Goal: Check status

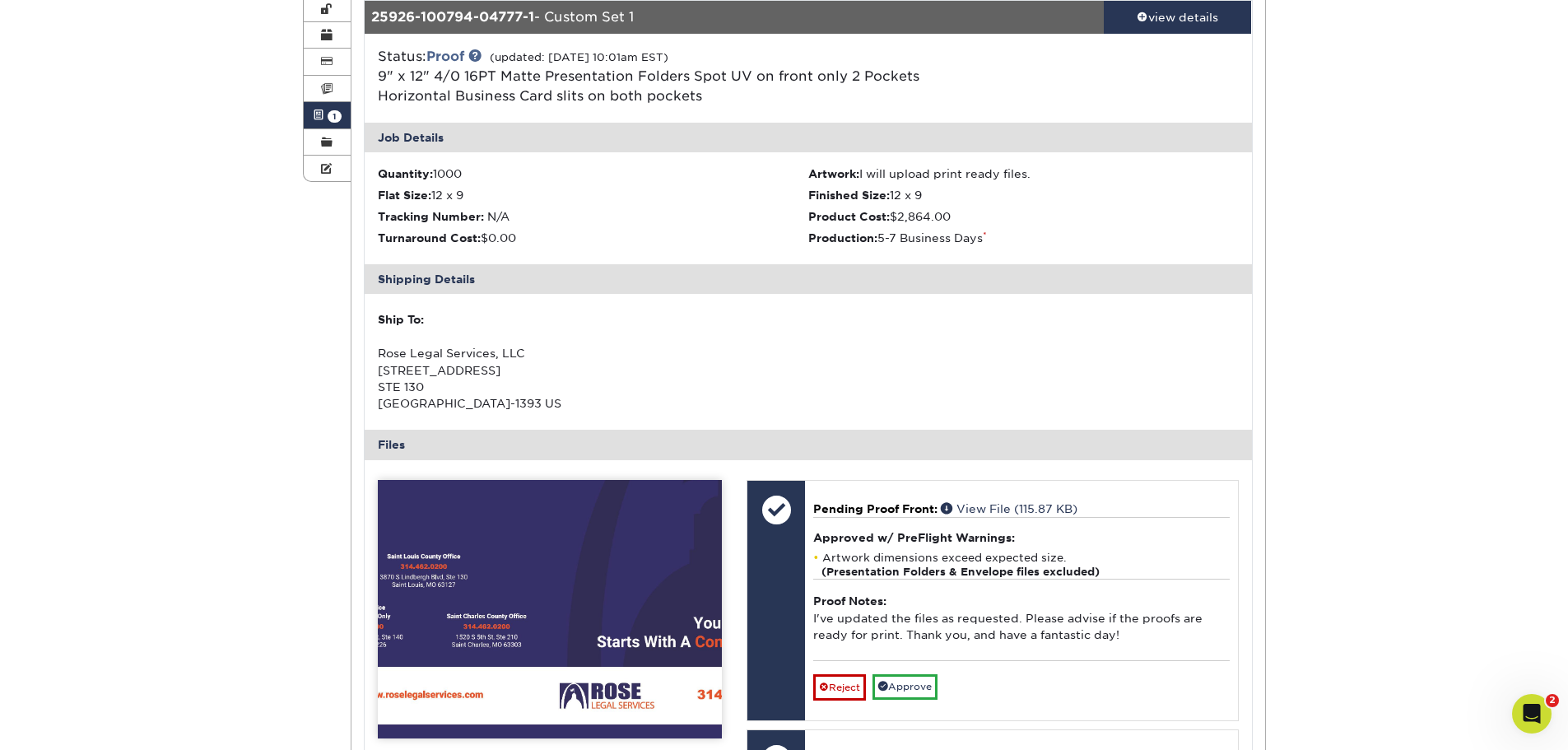
drag, startPoint x: 1368, startPoint y: 419, endPoint x: 1527, endPoint y: 452, distance: 162.4
click at [1369, 421] on div "Active Orders Account Overview Contact Information Change Password Address Book…" at bounding box center [784, 555] width 1568 height 1307
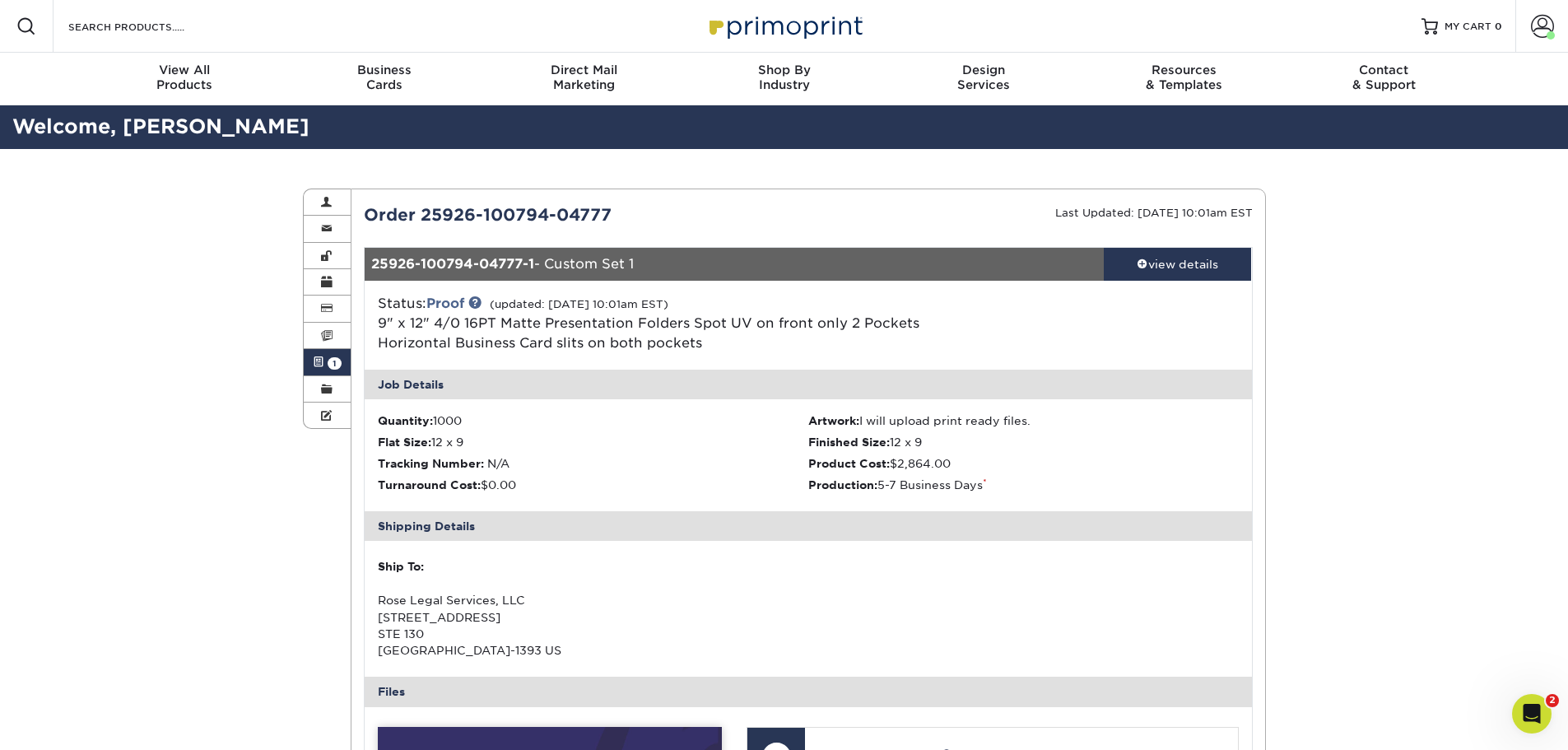
click at [1534, 716] on icon "Open Intercom Messenger" at bounding box center [1531, 714] width 12 height 13
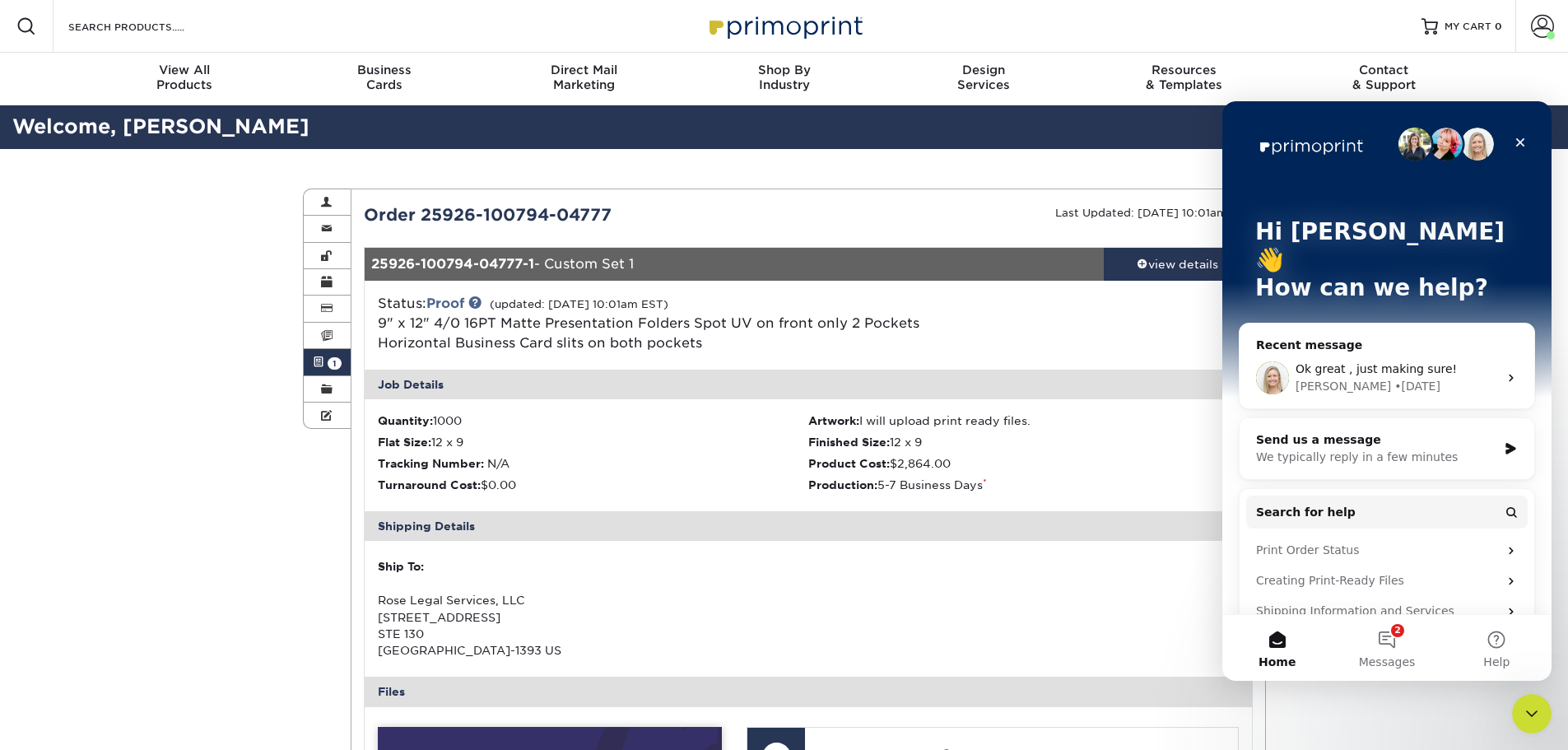
click at [1394, 378] on div "• [DATE]" at bounding box center [1417, 386] width 46 height 17
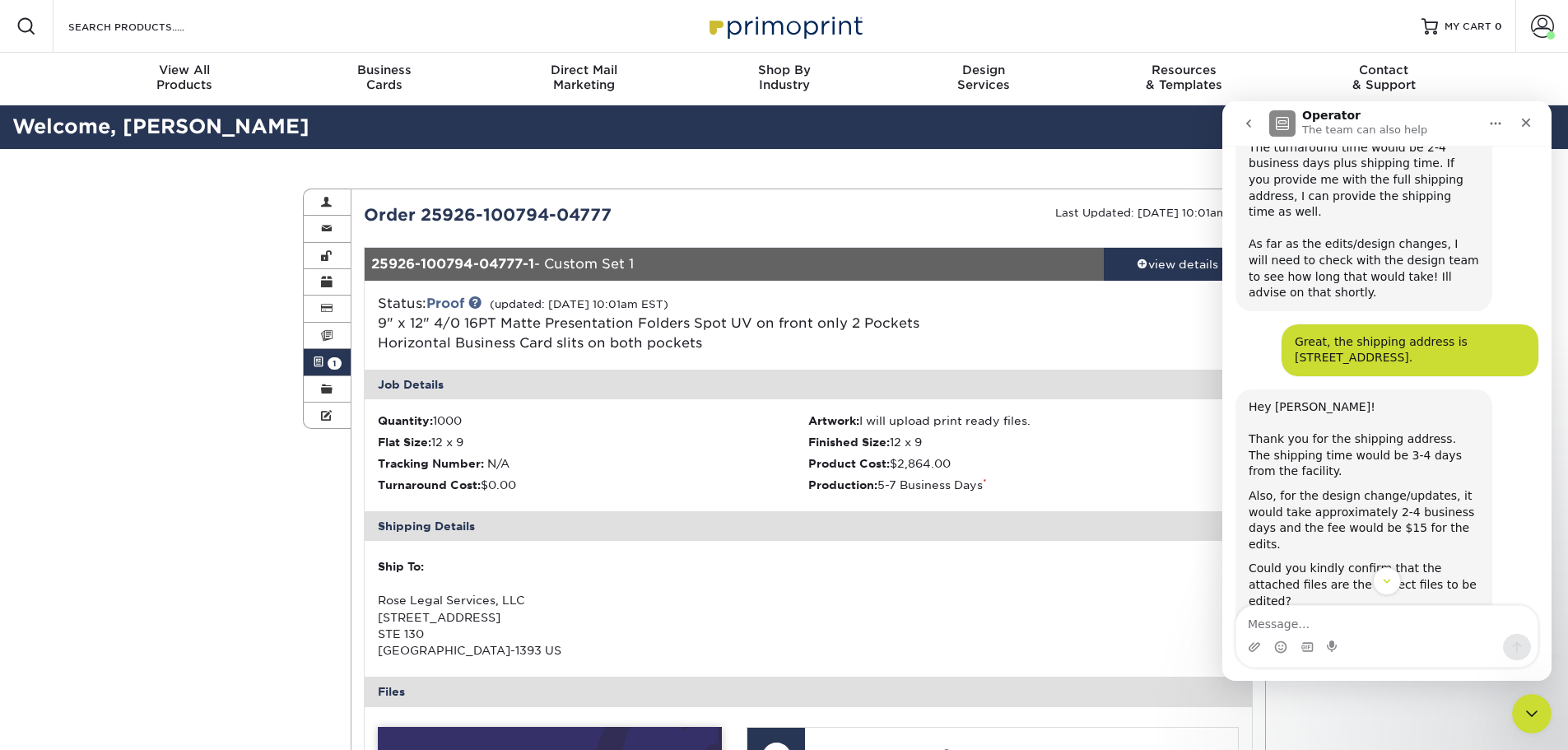
scroll to position [2802, 0]
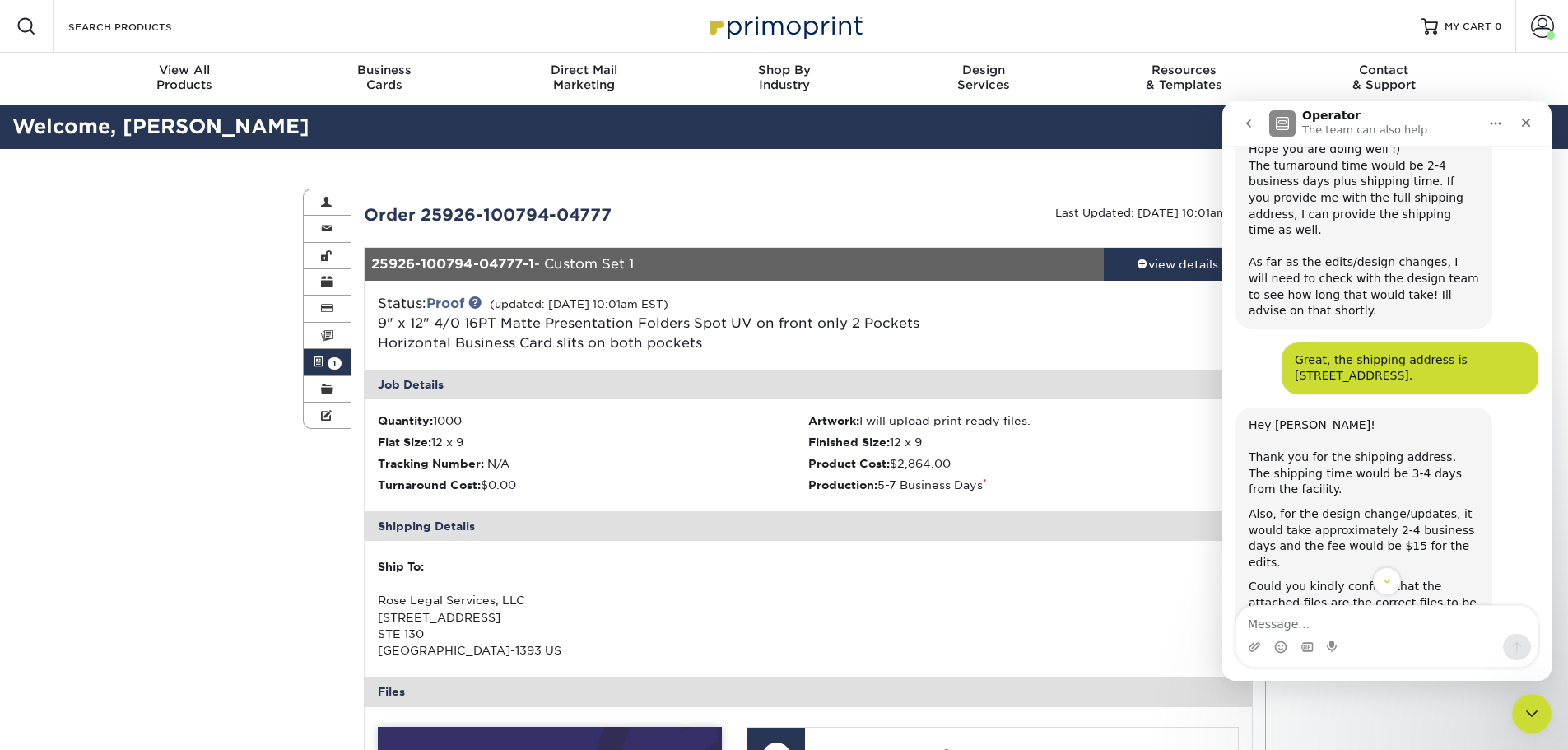
click at [1036, 389] on div "Job Details" at bounding box center [808, 384] width 887 height 29
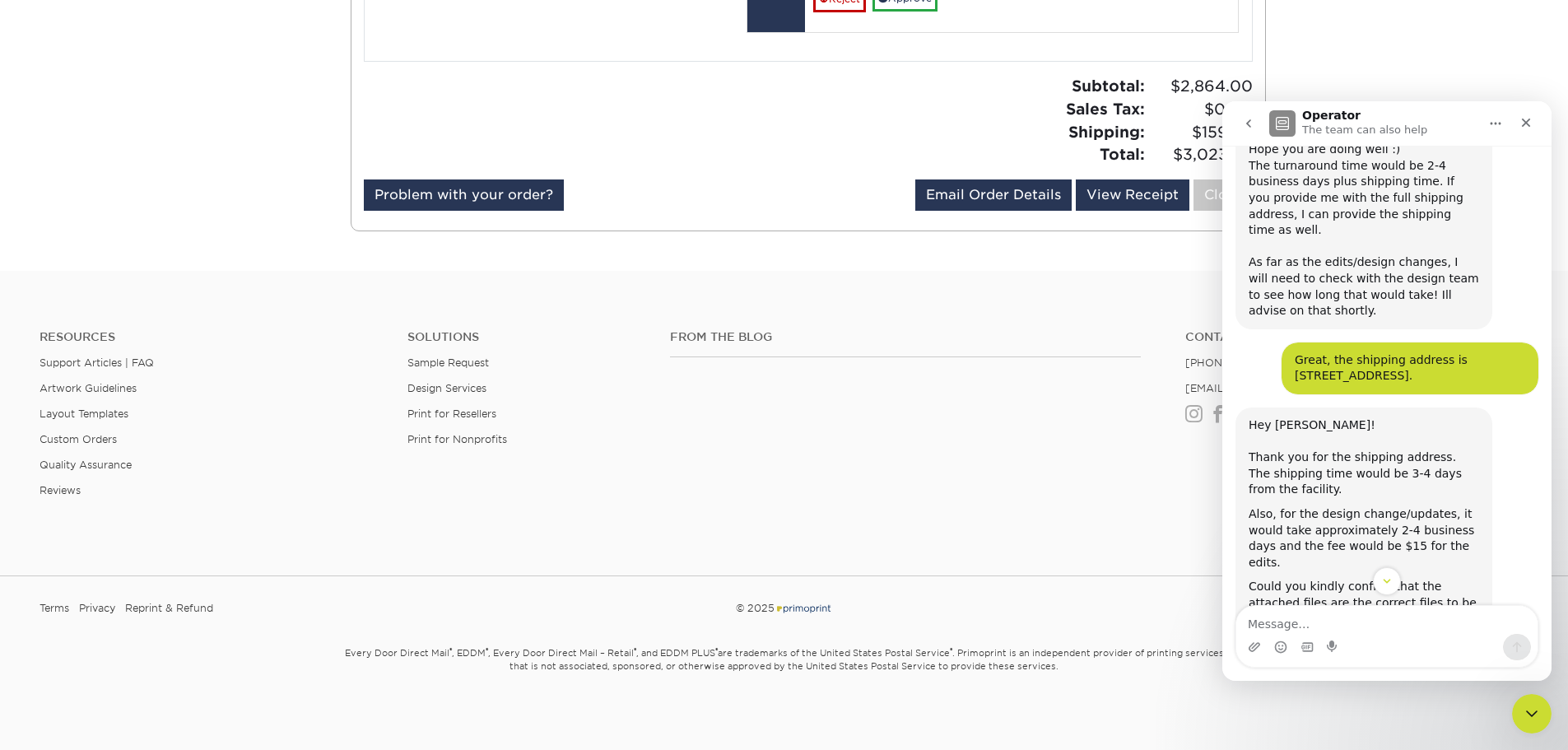
scroll to position [1076, 0]
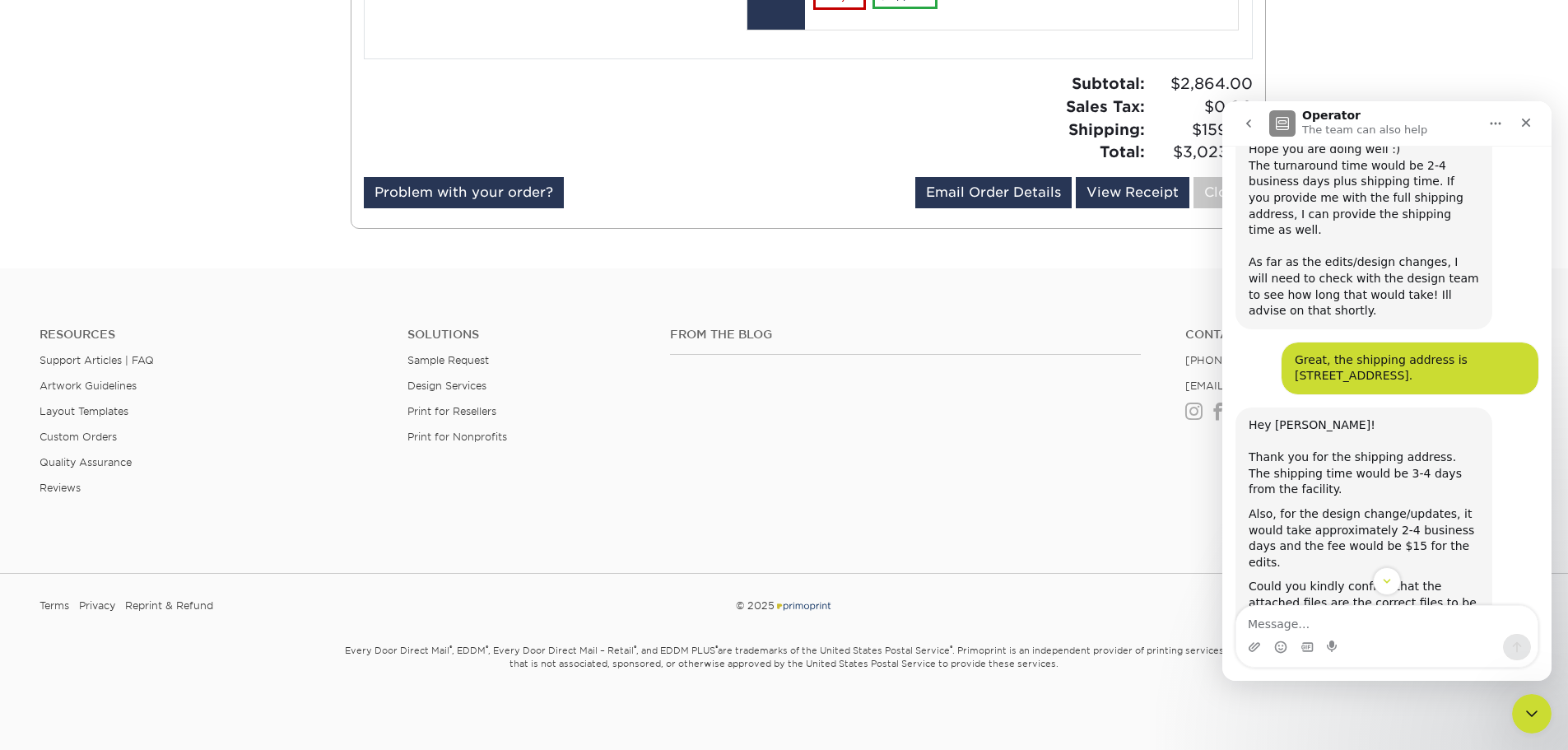
click at [986, 487] on div "From the Blog Contact [PHONE_NUMBER] [EMAIL_ADDRESS][DOMAIN_NAME] Instagram Fac…" at bounding box center [1099, 425] width 883 height 194
click at [893, 438] on div "From the Blog Contact [PHONE_NUMBER] [EMAIL_ADDRESS][DOMAIN_NAME] Instagram Fac…" at bounding box center [1099, 425] width 883 height 194
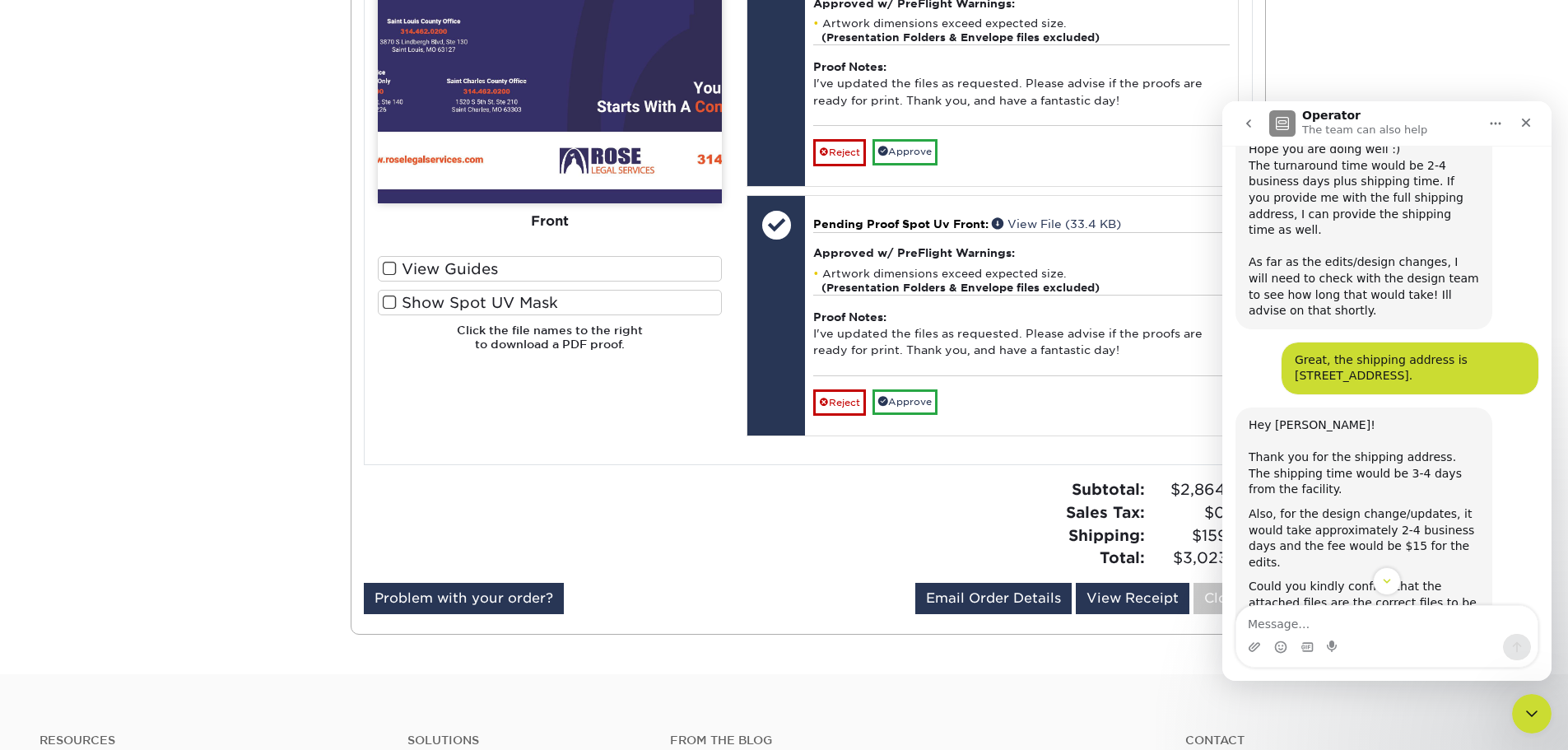
scroll to position [665, 0]
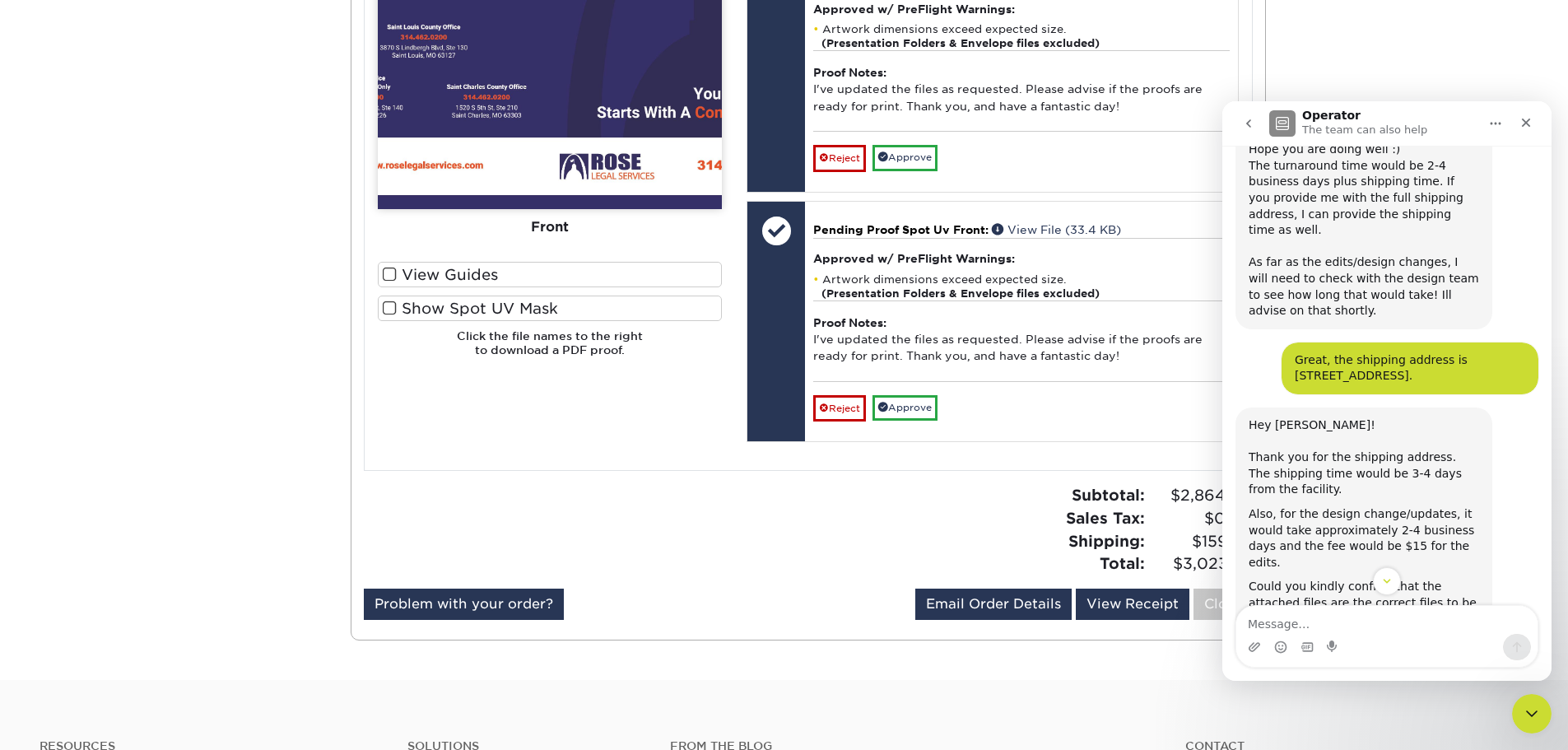
click at [1529, 125] on icon "Close" at bounding box center [1527, 123] width 9 height 9
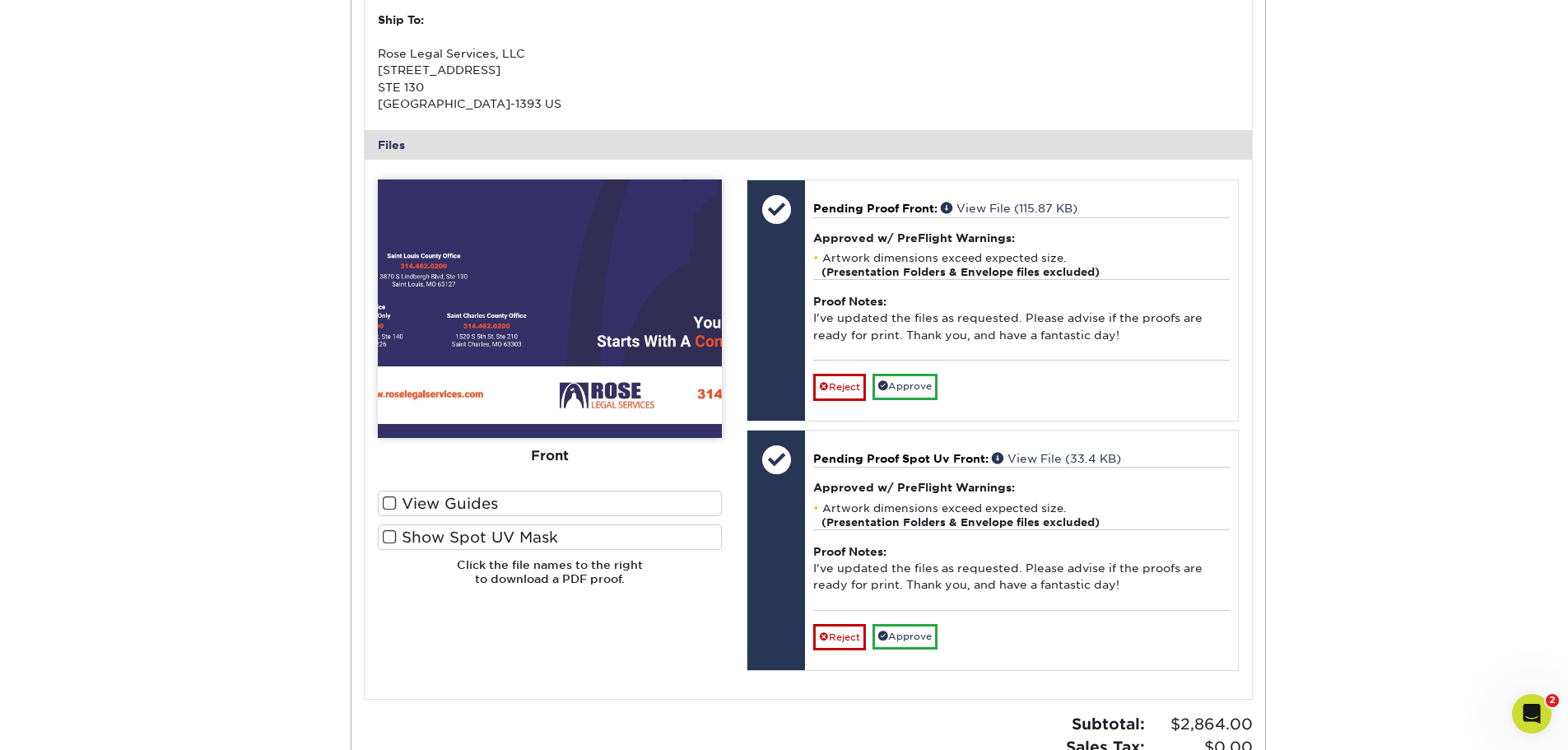
scroll to position [417, 0]
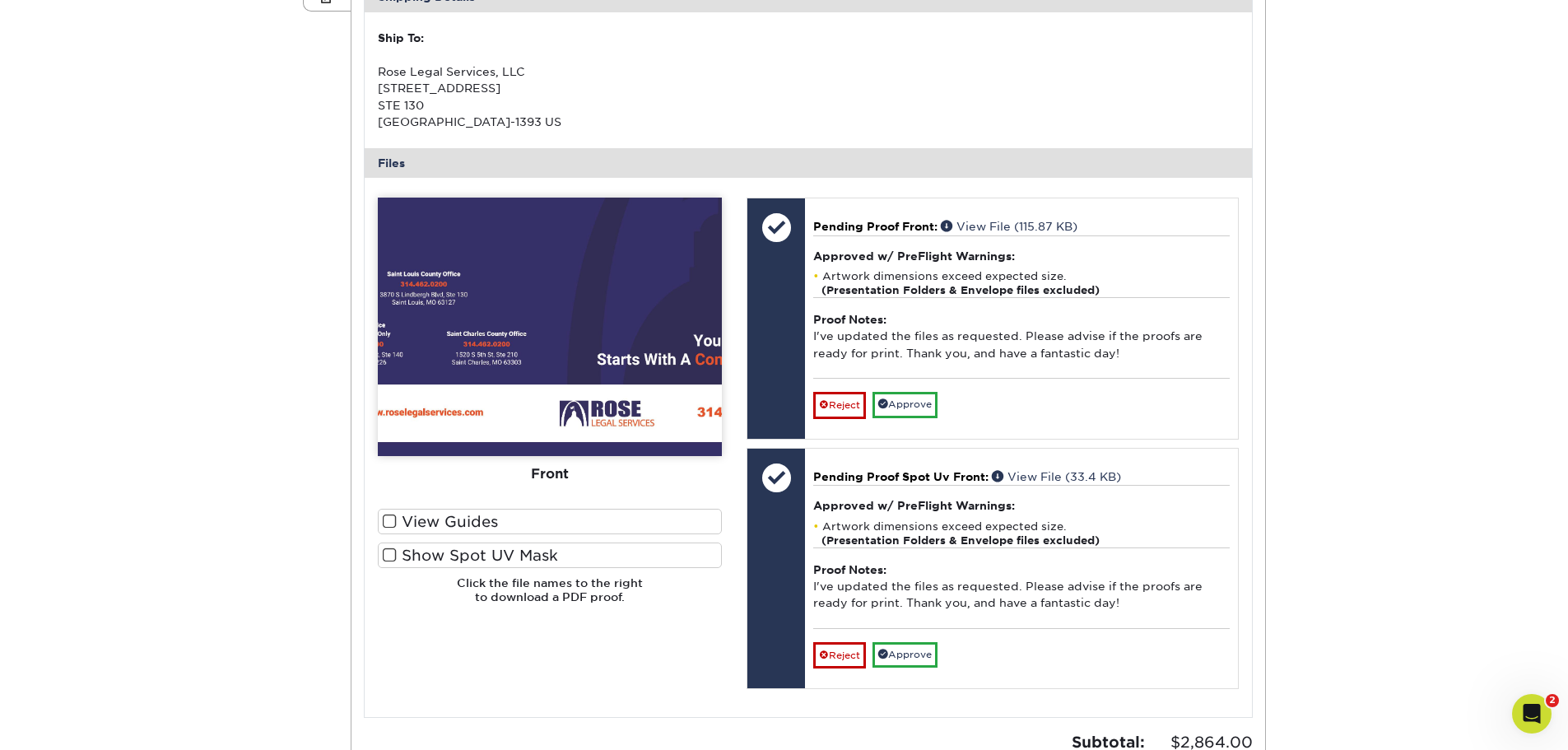
click at [1022, 215] on div "Pending Proof Front: View File (115.87 KB) Approved w/ PreFlight Warnings: Artw…" at bounding box center [1021, 319] width 432 height 241
click at [1030, 224] on link "View File (115.87 KB)" at bounding box center [1009, 226] width 137 height 13
click at [251, 534] on div "Active Orders Account Overview Contact Information Change Password Address Book…" at bounding box center [784, 329] width 1568 height 1196
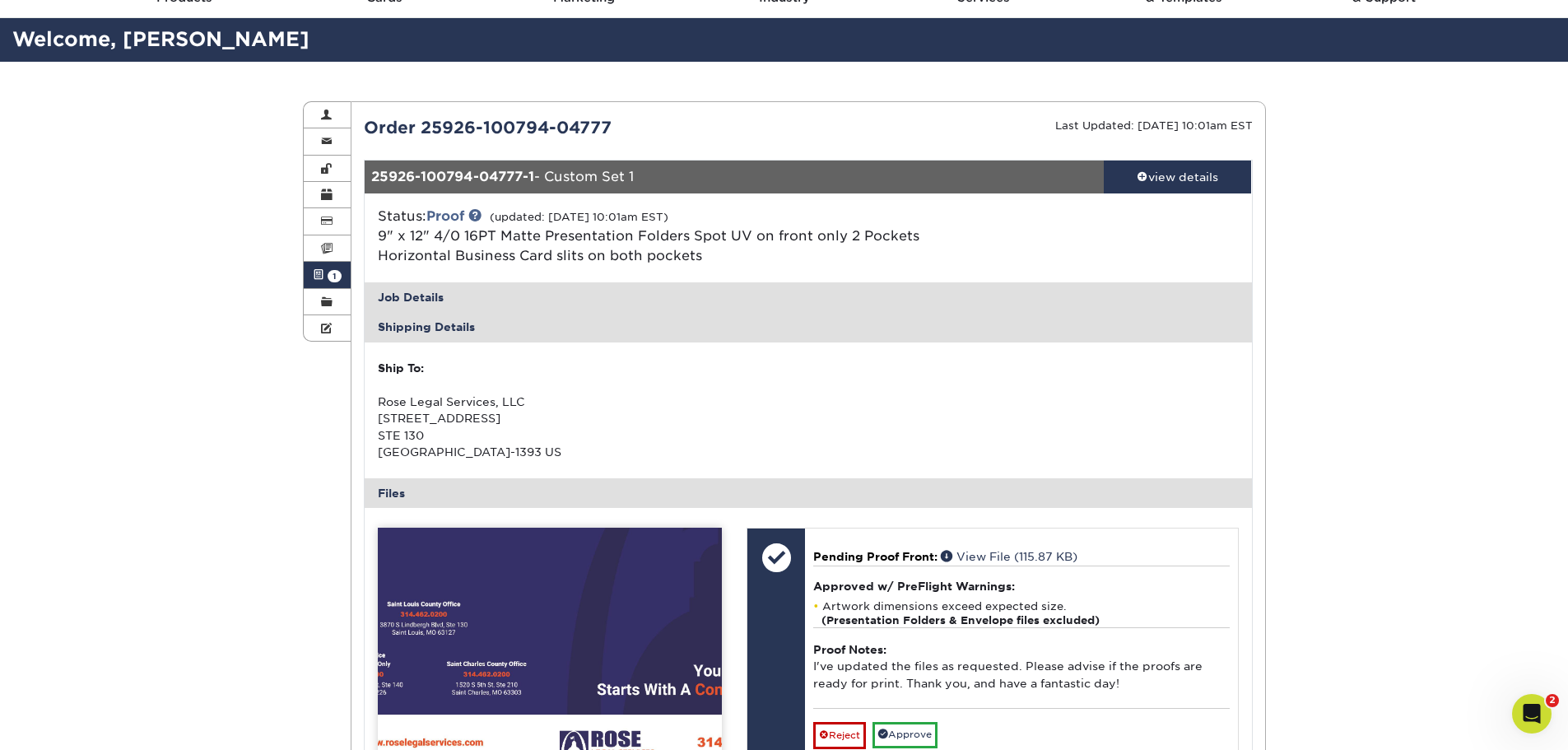
scroll to position [0, 0]
